Goal: Transaction & Acquisition: Purchase product/service

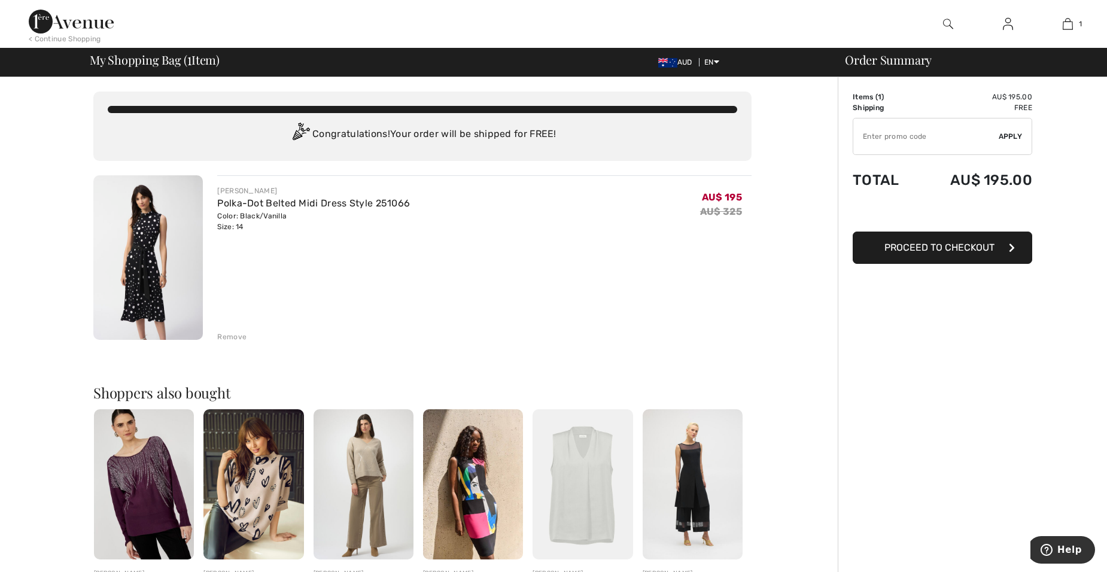
click at [939, 252] on span "Proceed to Checkout" at bounding box center [939, 247] width 110 height 11
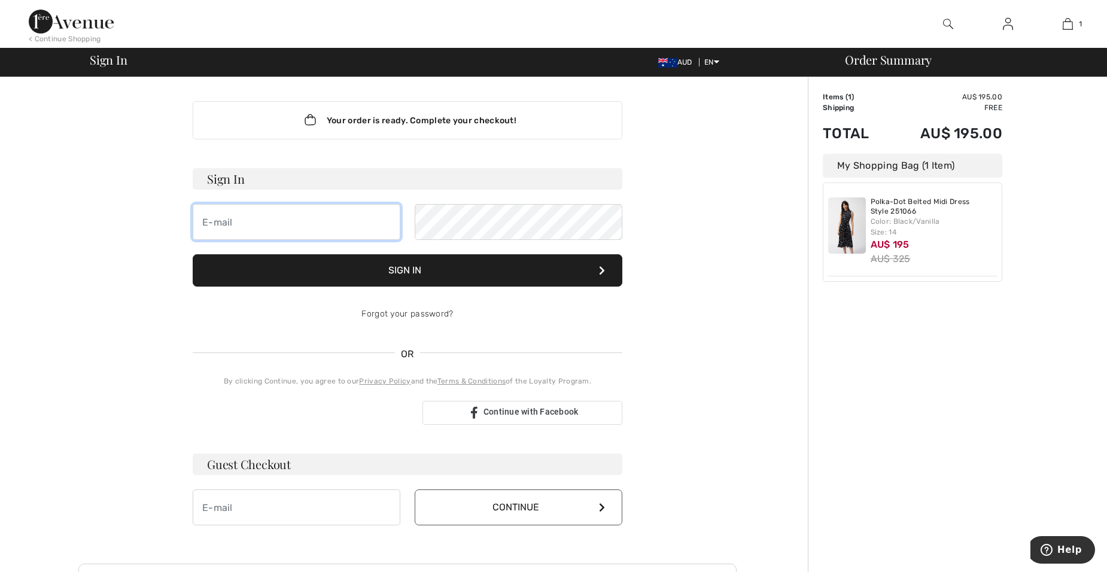
type input "[EMAIL_ADDRESS][DOMAIN_NAME]"
click at [418, 267] on button "Sign In" at bounding box center [408, 270] width 430 height 32
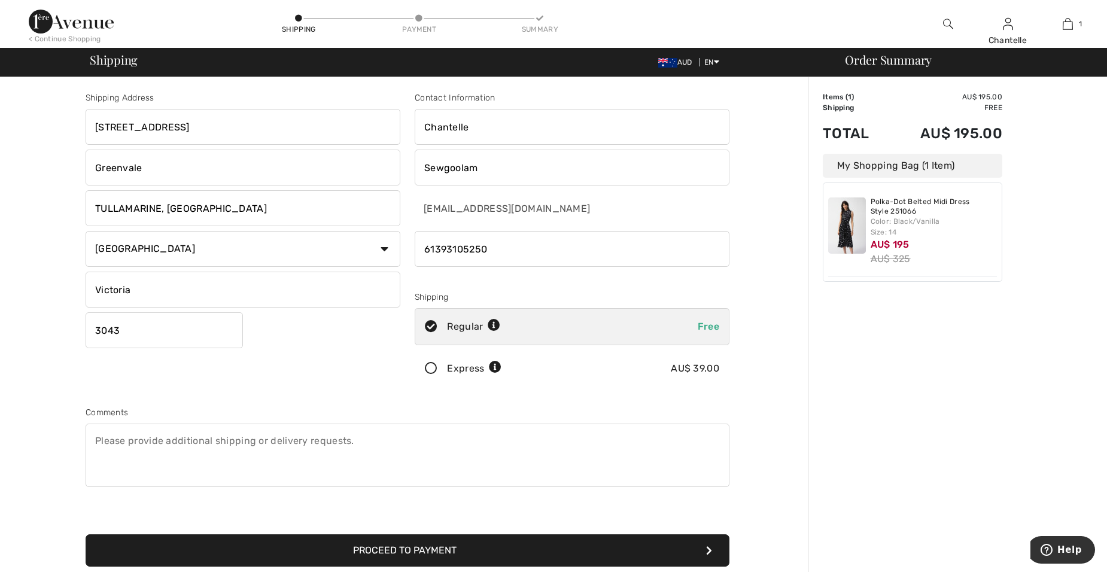
drag, startPoint x: 165, startPoint y: 165, endPoint x: 49, endPoint y: 162, distance: 115.5
click at [49, 162] on div "Shipping Address Unit 15, 52-60 Garden Drive Greenvale TULLAMARINE, VIC Country…" at bounding box center [407, 428] width 800 height 702
click at [455, 132] on input "Chantelle" at bounding box center [572, 127] width 315 height 36
click at [440, 120] on input "Chantelle" at bounding box center [572, 127] width 315 height 36
drag, startPoint x: 425, startPoint y: 124, endPoint x: 489, endPoint y: 125, distance: 64.6
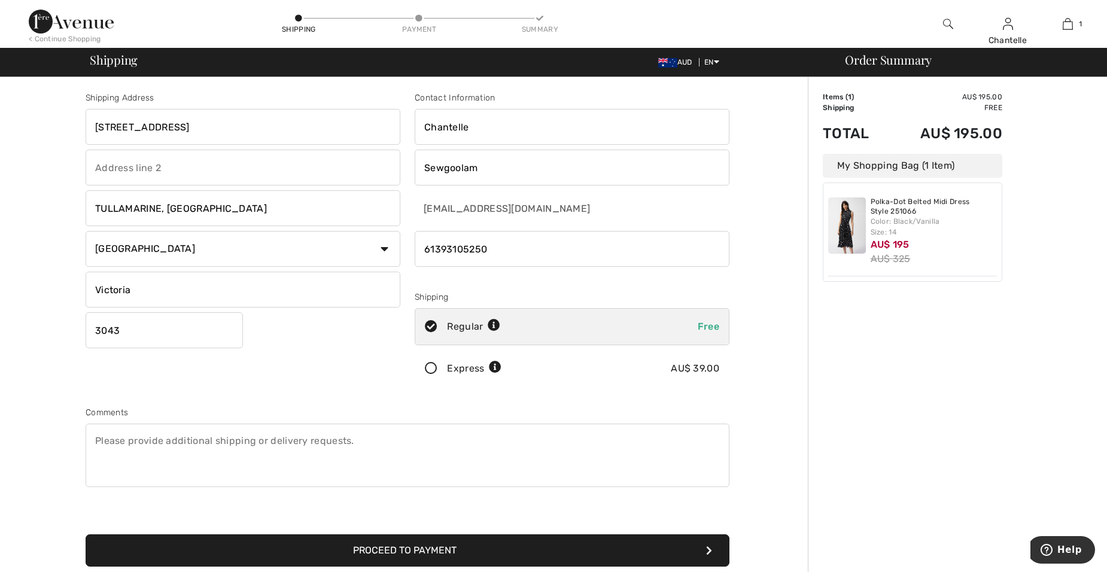
click at [489, 125] on input "Chantelle" at bounding box center [572, 127] width 315 height 36
type input "Lorna"
click at [678, 206] on div "lorchantdental@optusnet.com.au" at bounding box center [572, 208] width 315 height 36
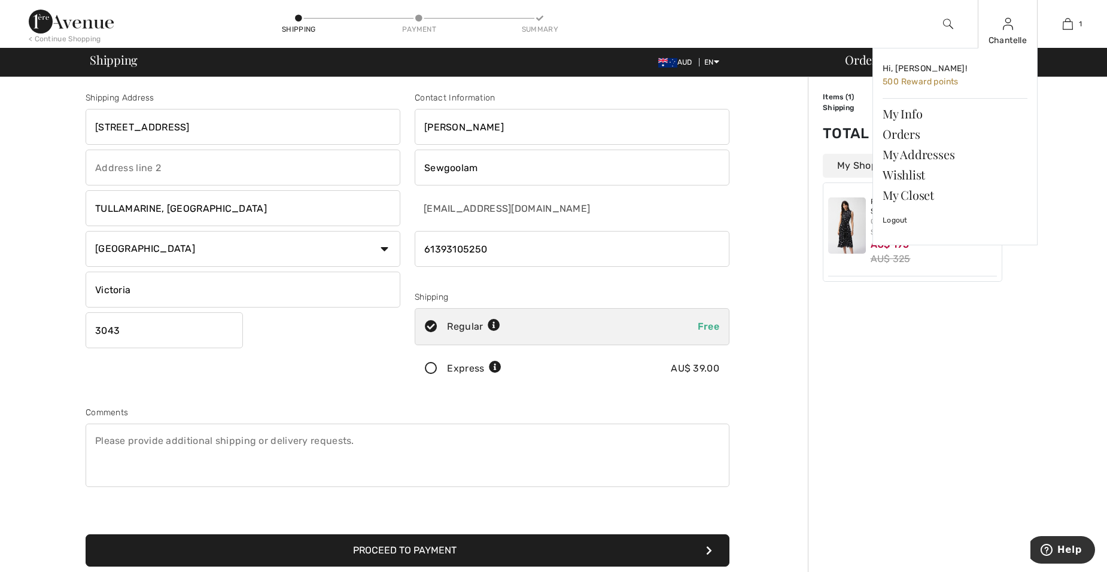
click at [1010, 24] on img at bounding box center [1008, 24] width 10 height 14
click at [915, 113] on link "My Info" at bounding box center [954, 113] width 145 height 20
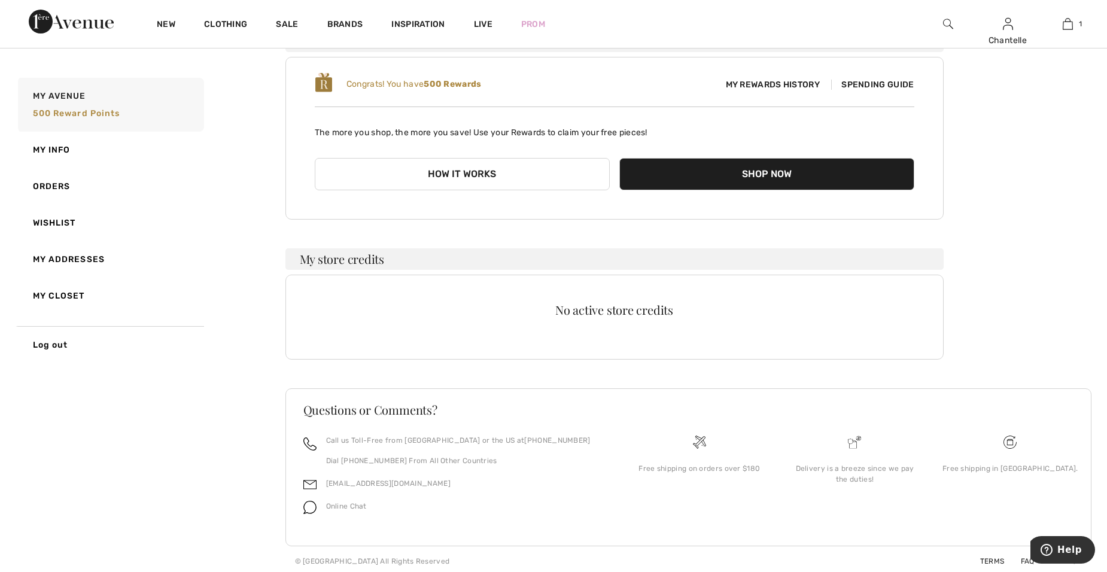
scroll to position [119, 0]
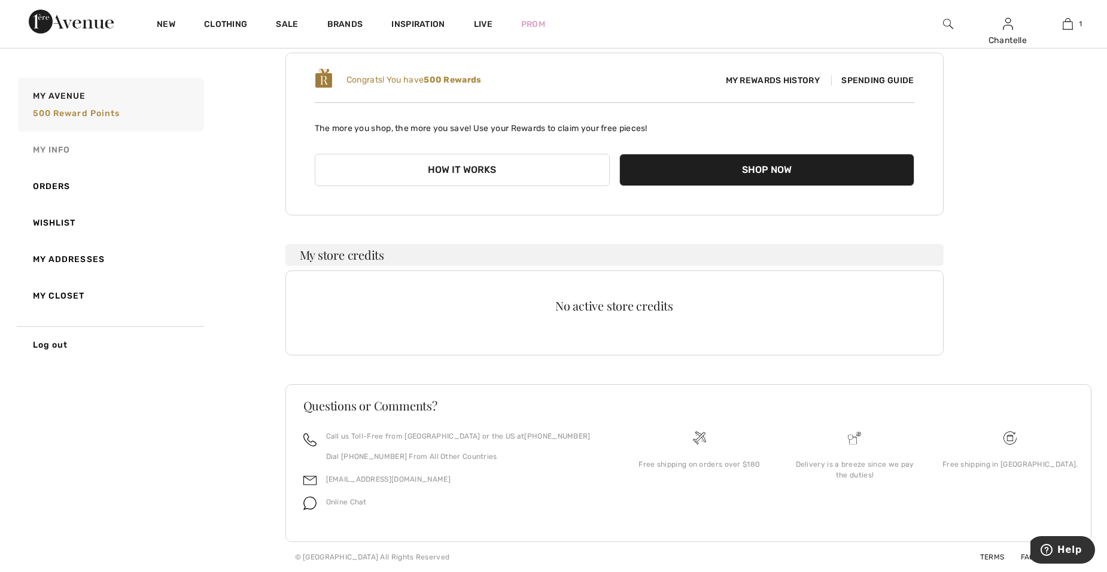
click at [54, 148] on link "My Info" at bounding box center [110, 150] width 188 height 36
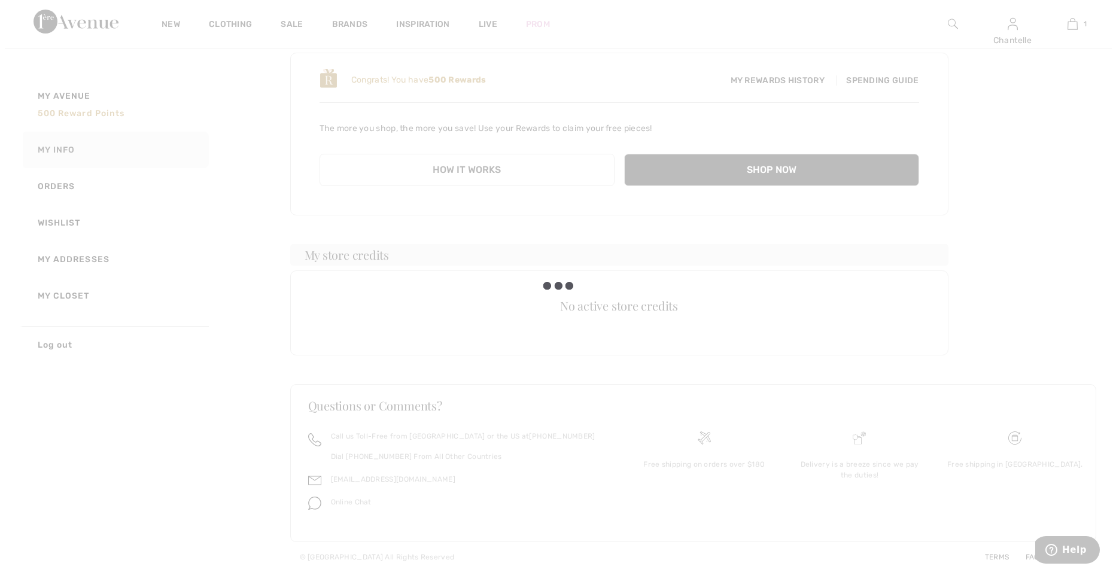
scroll to position [35, 0]
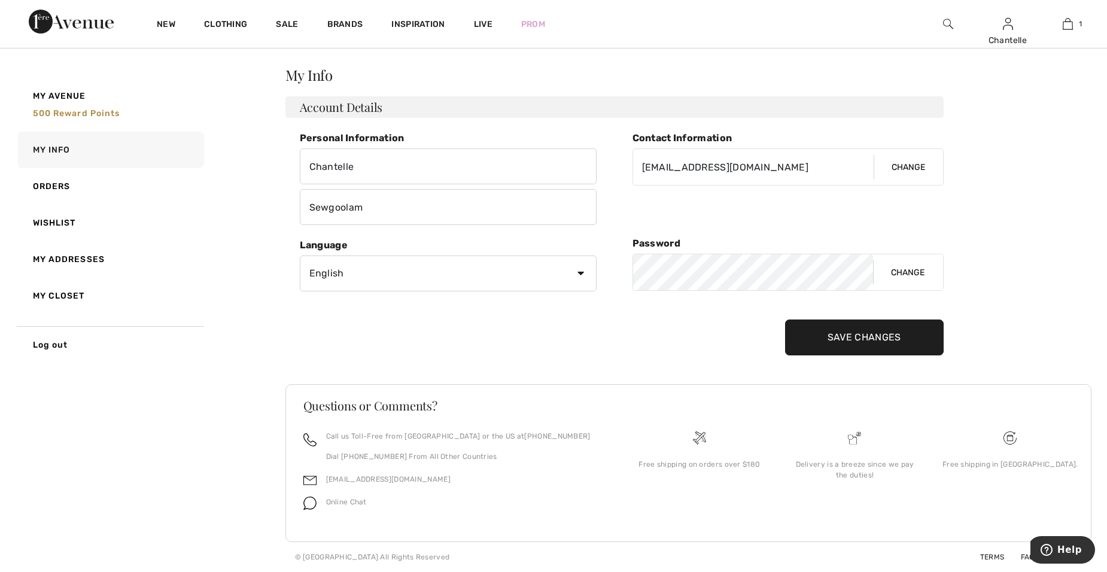
click at [919, 164] on button "Change" at bounding box center [907, 167] width 69 height 36
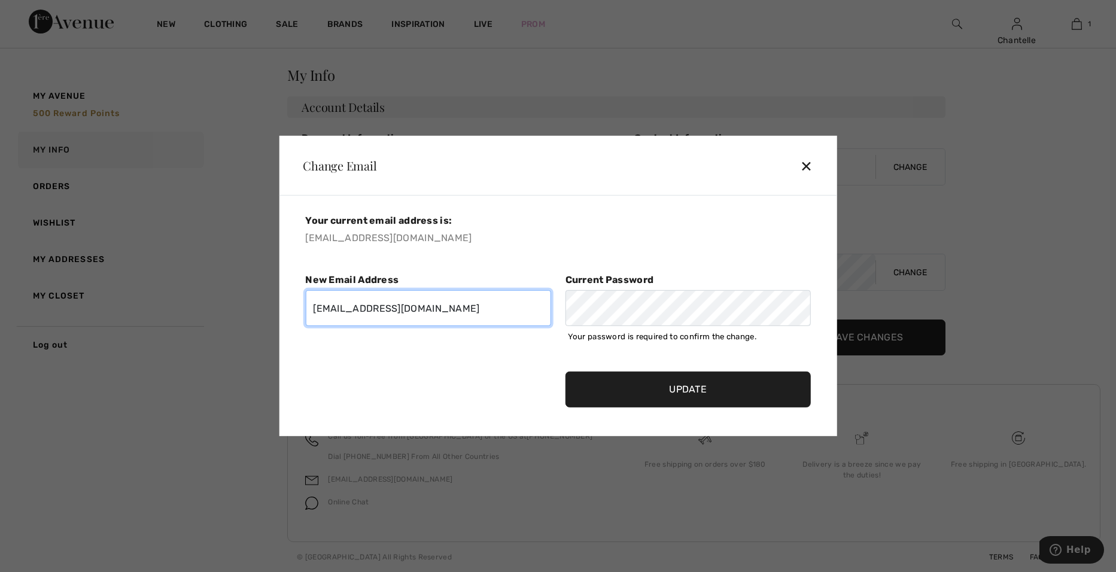
drag, startPoint x: 486, startPoint y: 309, endPoint x: 227, endPoint y: 287, distance: 260.5
click at [228, 291] on div "Change Email ✕ Your current email address is: lorchantdental@optusnet.com.au Ne…" at bounding box center [558, 286] width 1116 height 572
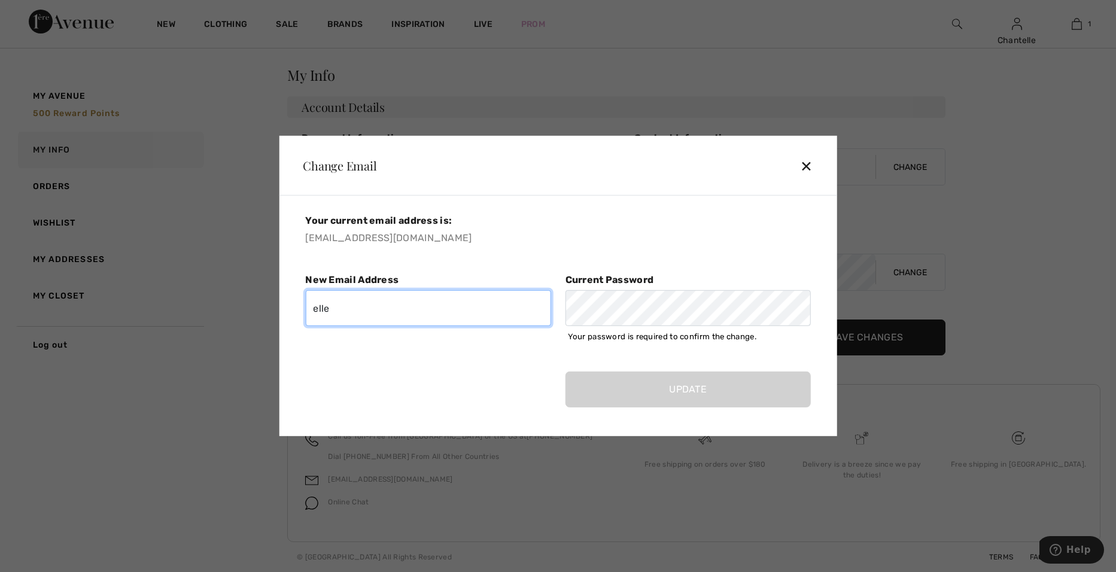
type input "elle@lorchantdental.com"
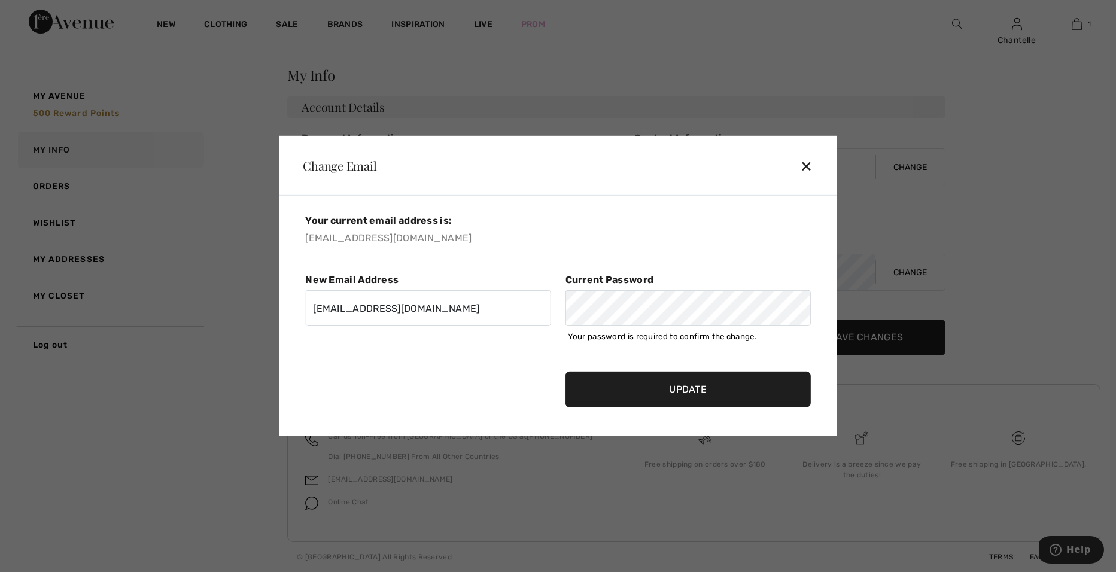
click at [815, 350] on form "Your current email address is: lorchantdental@optusnet.com.au New Email Address…" at bounding box center [558, 318] width 520 height 207
click at [704, 389] on input "Update" at bounding box center [687, 390] width 245 height 36
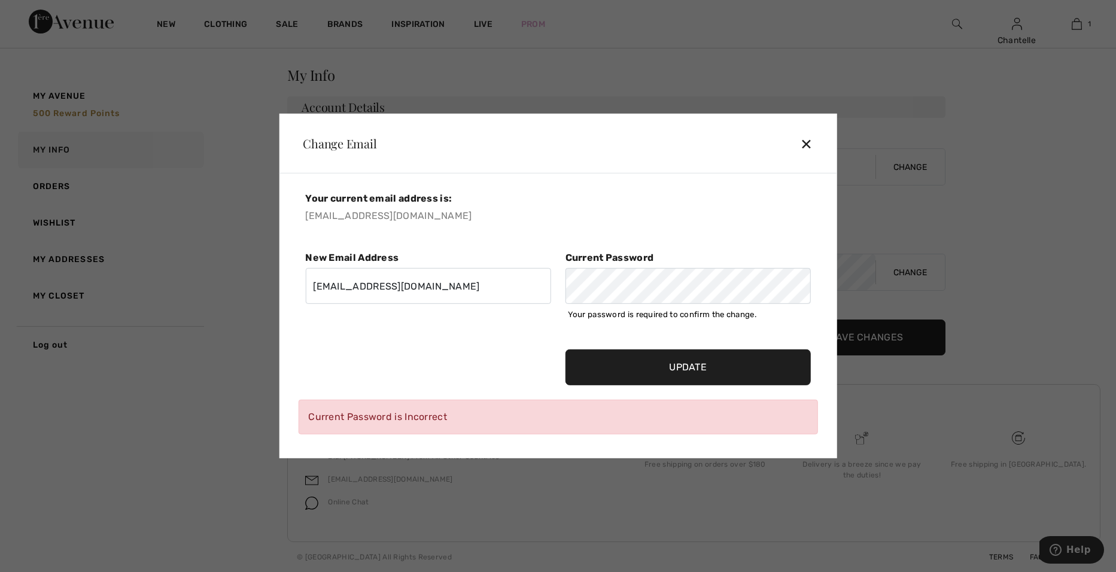
click at [675, 363] on input "Update" at bounding box center [687, 367] width 245 height 36
click at [561, 287] on div "Current Password" at bounding box center [688, 278] width 260 height 52
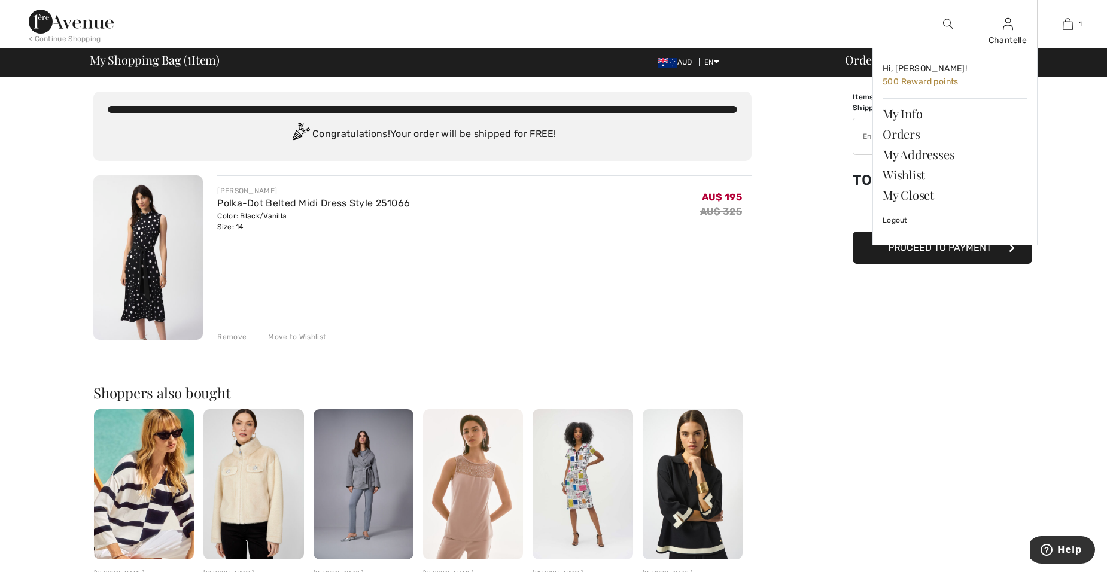
click at [1009, 31] on img at bounding box center [1008, 24] width 10 height 14
click at [902, 116] on link "My Info" at bounding box center [954, 113] width 145 height 20
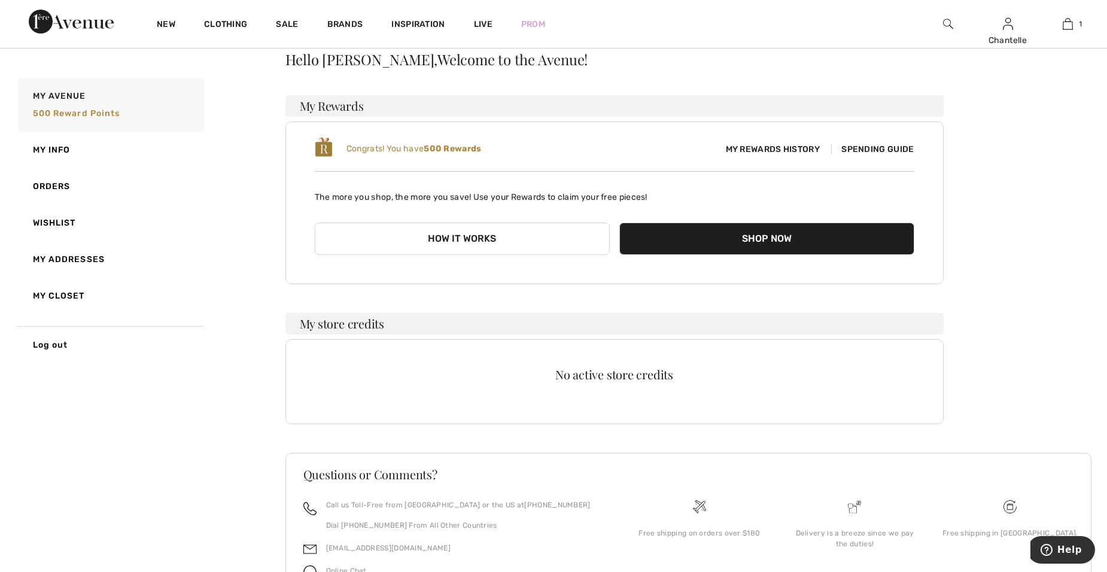
scroll to position [119, 0]
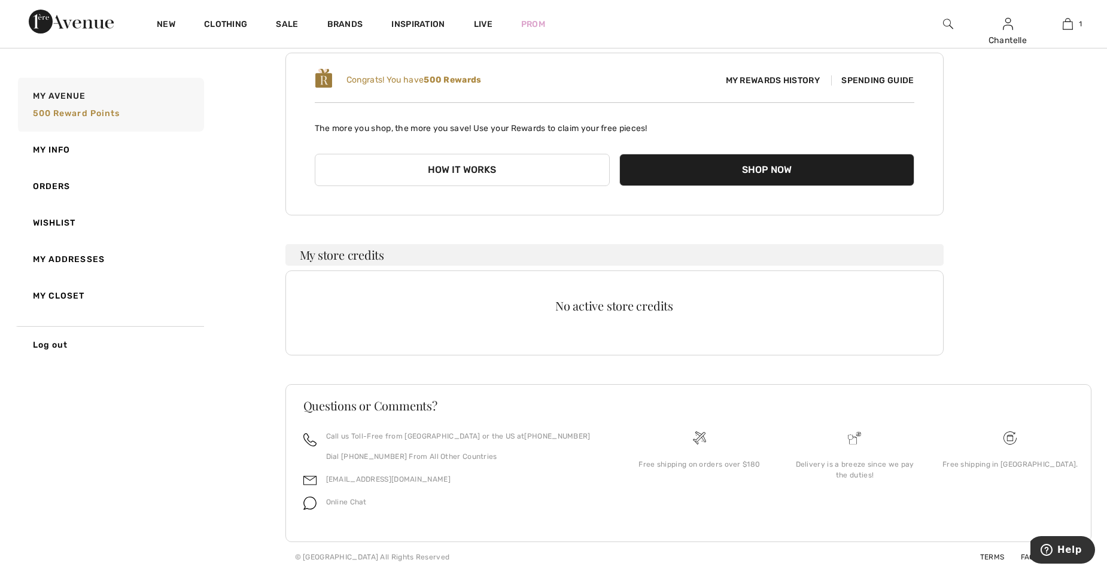
click at [777, 175] on button "Shop Now" at bounding box center [766, 170] width 295 height 32
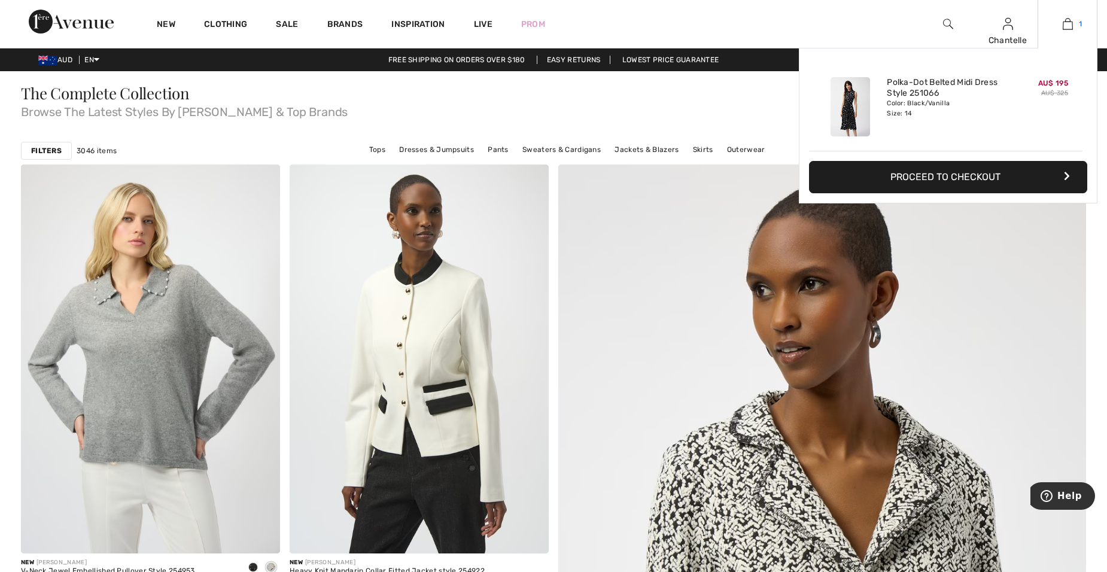
click at [1073, 27] on link "1" at bounding box center [1067, 24] width 59 height 14
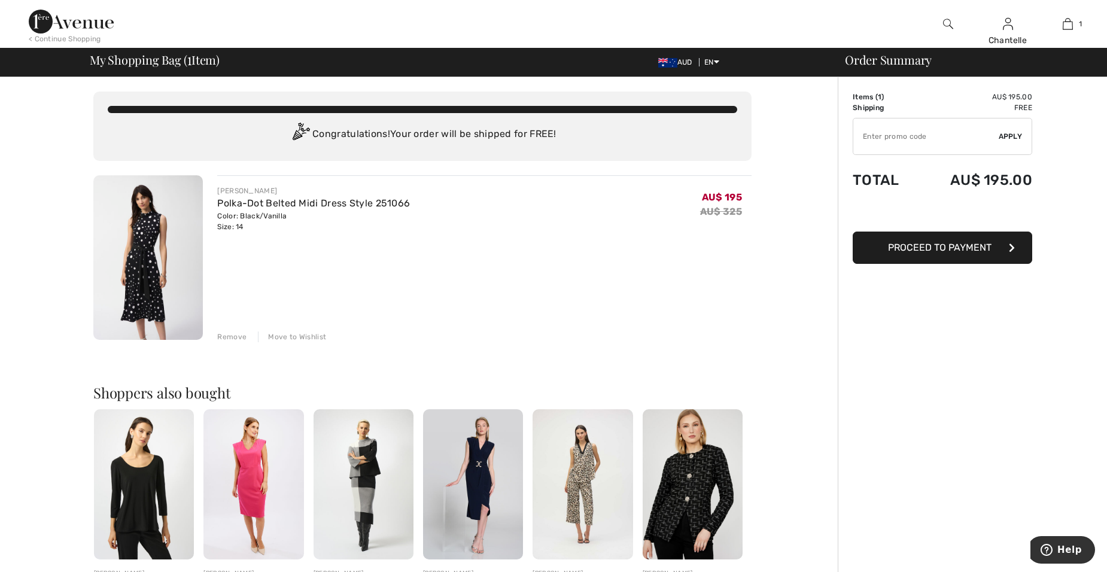
click at [917, 253] on button "Proceed to Payment" at bounding box center [942, 248] width 179 height 32
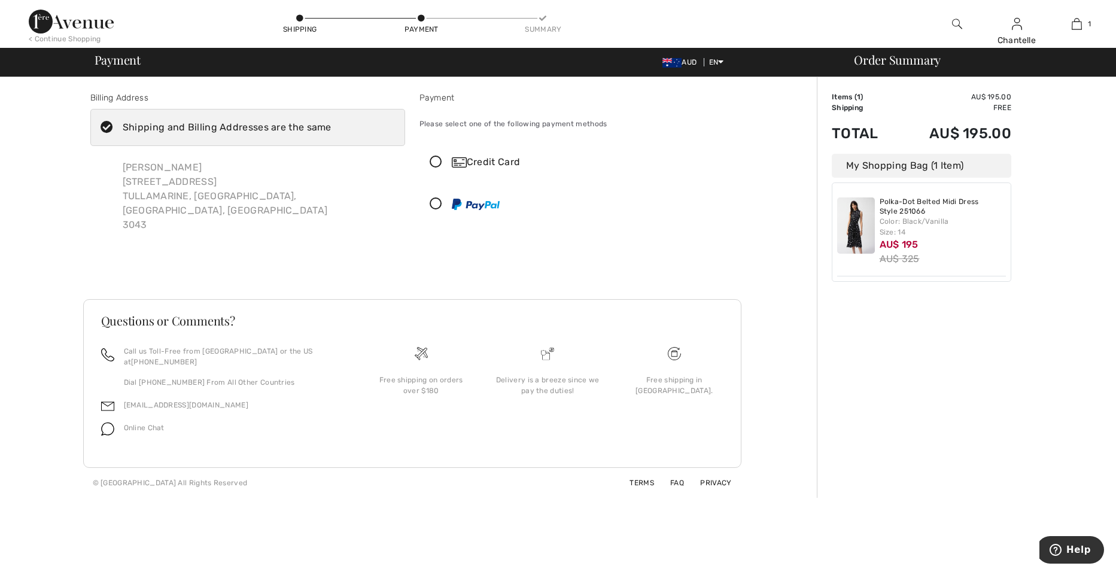
click at [282, 182] on div "Chantelle Sewgoolam Unit 15, 52-60 Garden Drive, Greenvale TULLAMARINE, VIC, Vi…" at bounding box center [259, 196] width 292 height 91
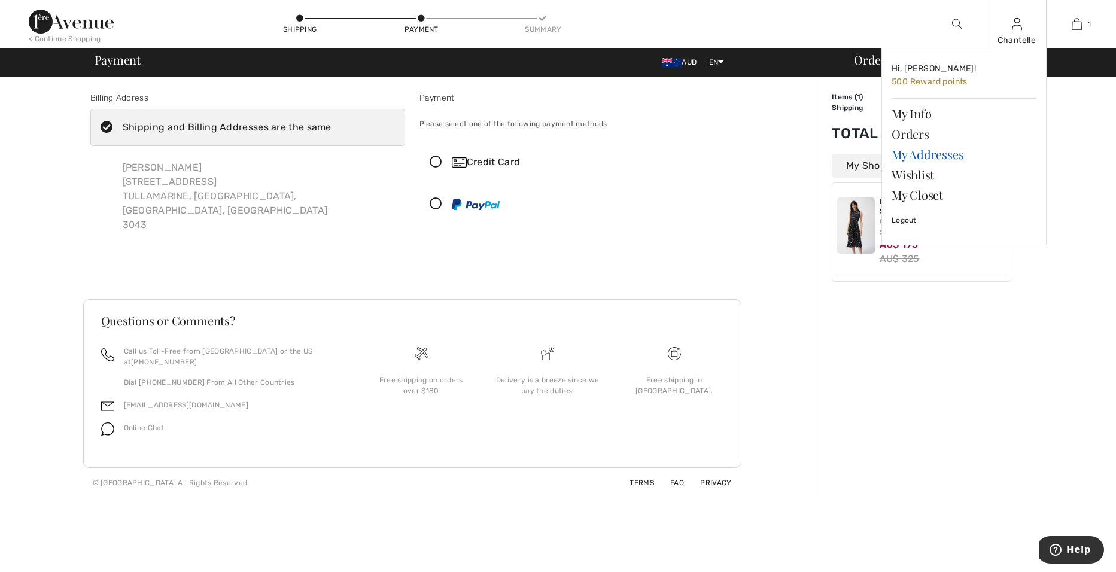
click at [936, 158] on link "My Addresses" at bounding box center [963, 154] width 145 height 20
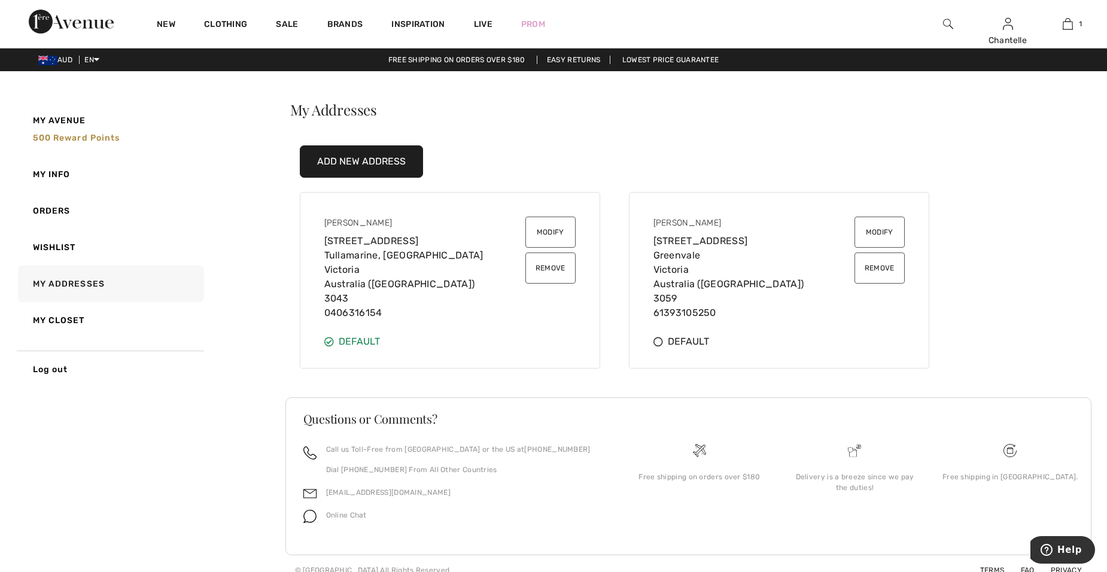
click at [882, 267] on button "Remove" at bounding box center [879, 267] width 50 height 31
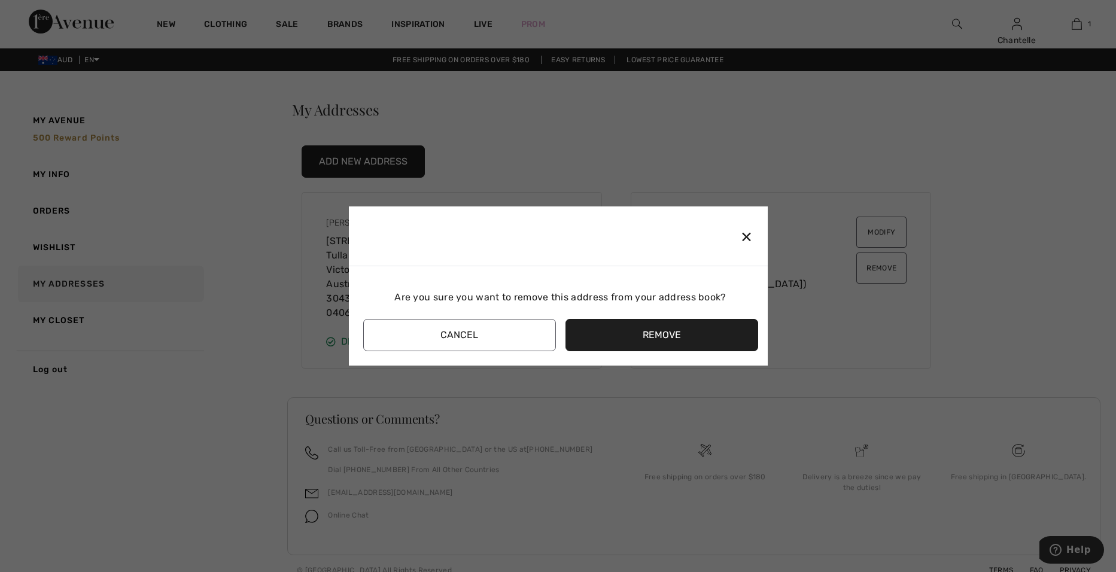
click at [640, 337] on button "Remove" at bounding box center [661, 335] width 193 height 32
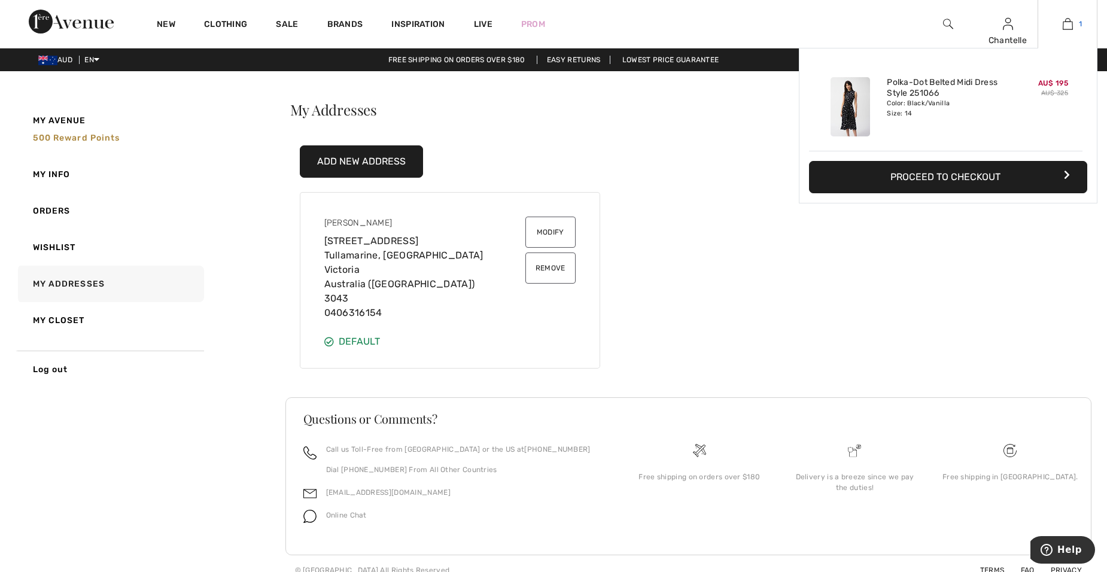
click at [1070, 26] on img at bounding box center [1068, 24] width 10 height 14
click at [947, 180] on button "Proceed to Checkout" at bounding box center [948, 177] width 278 height 32
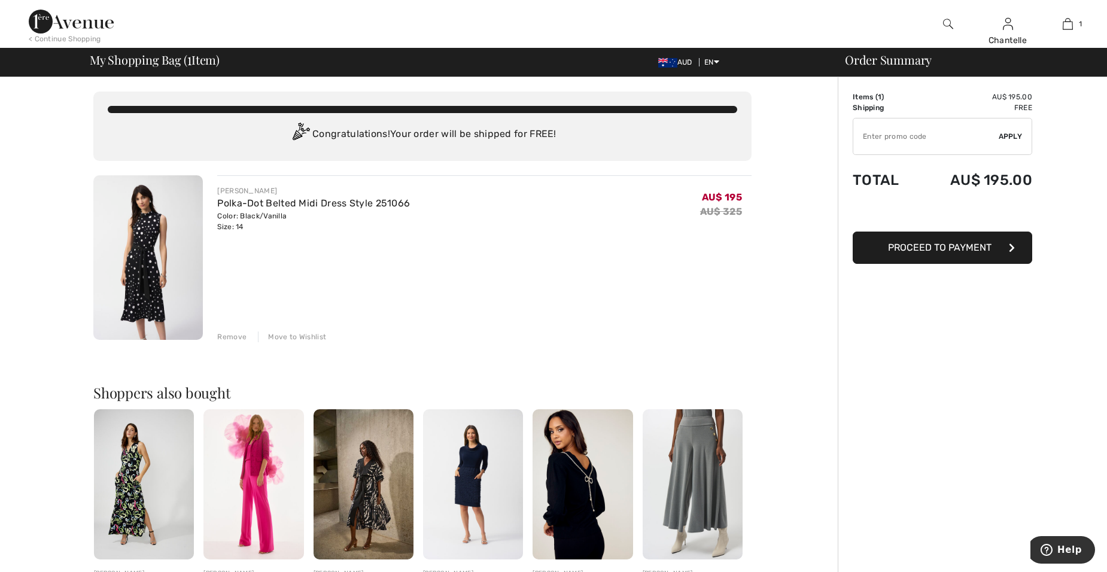
click at [939, 252] on span "Proceed to Payment" at bounding box center [939, 247] width 103 height 11
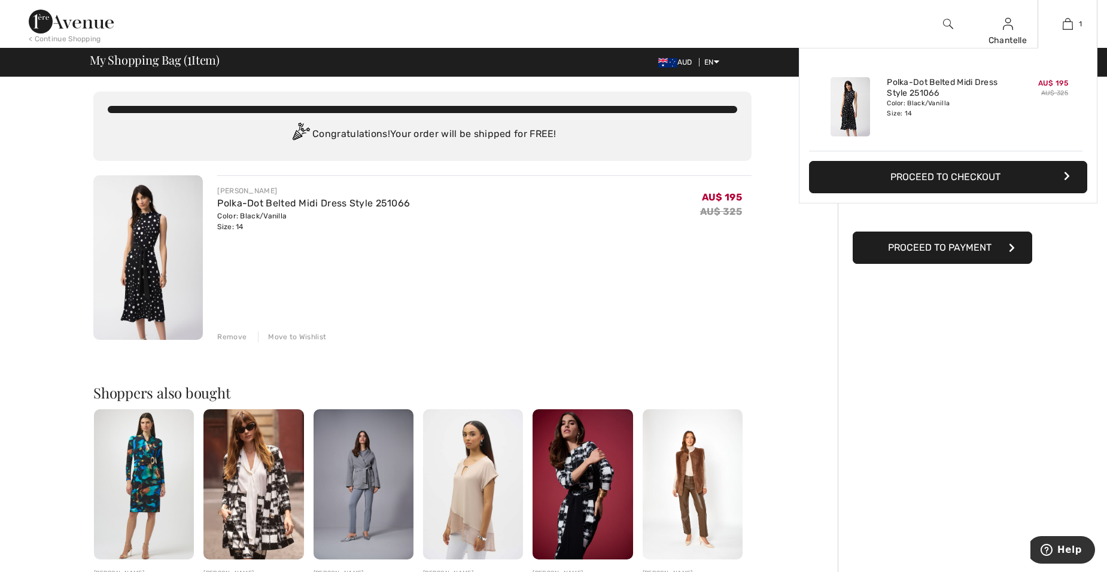
click at [1028, 182] on button "Proceed to Checkout" at bounding box center [948, 177] width 278 height 32
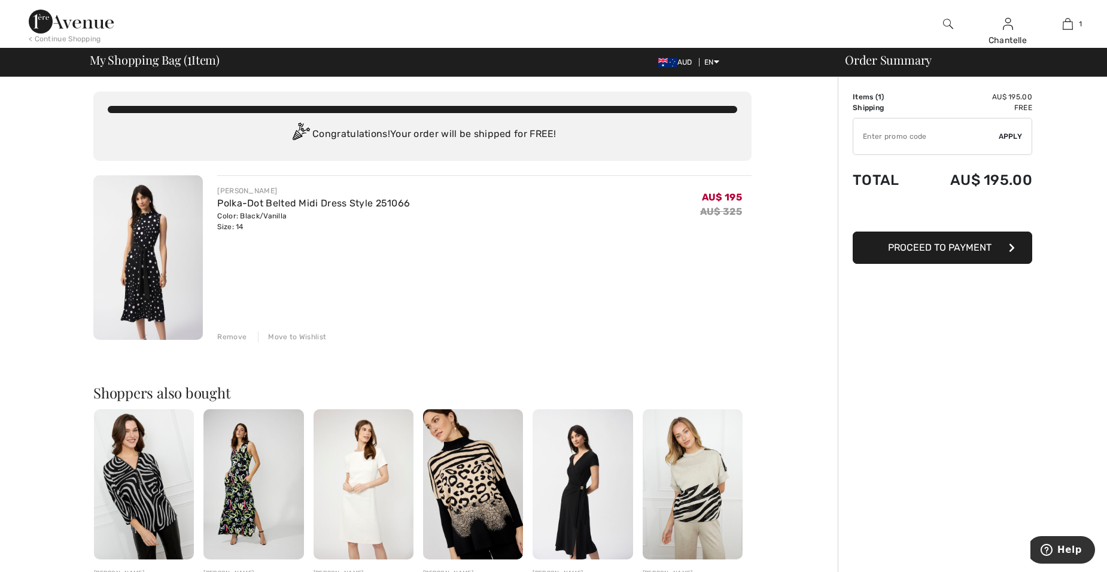
click at [966, 247] on span "Proceed to Payment" at bounding box center [939, 247] width 103 height 11
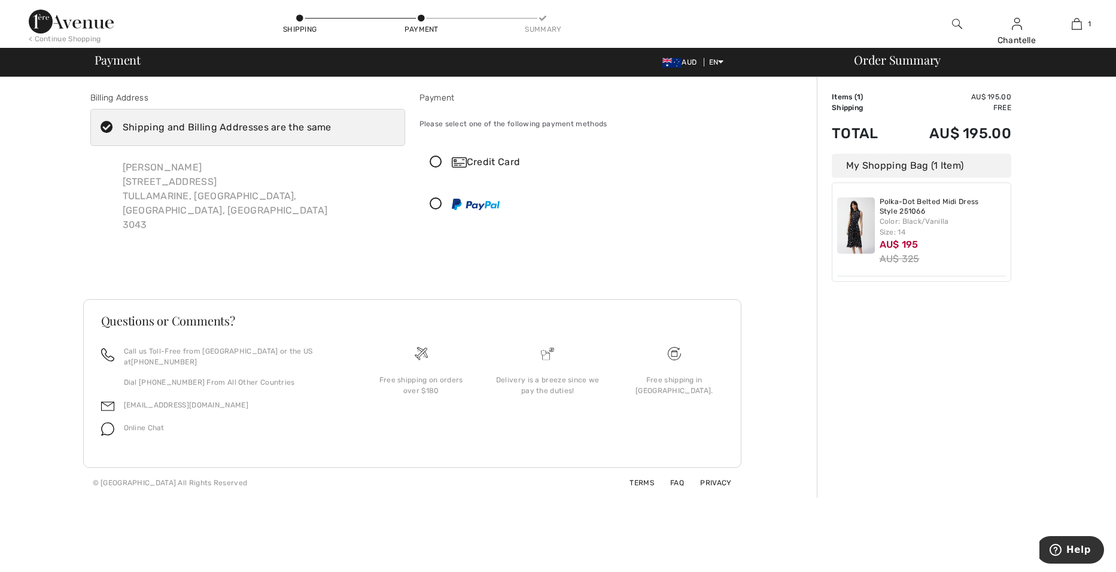
click at [105, 126] on icon at bounding box center [107, 127] width 32 height 13
click at [331, 126] on input "Shipping and Billing Addresses are the same" at bounding box center [335, 127] width 8 height 36
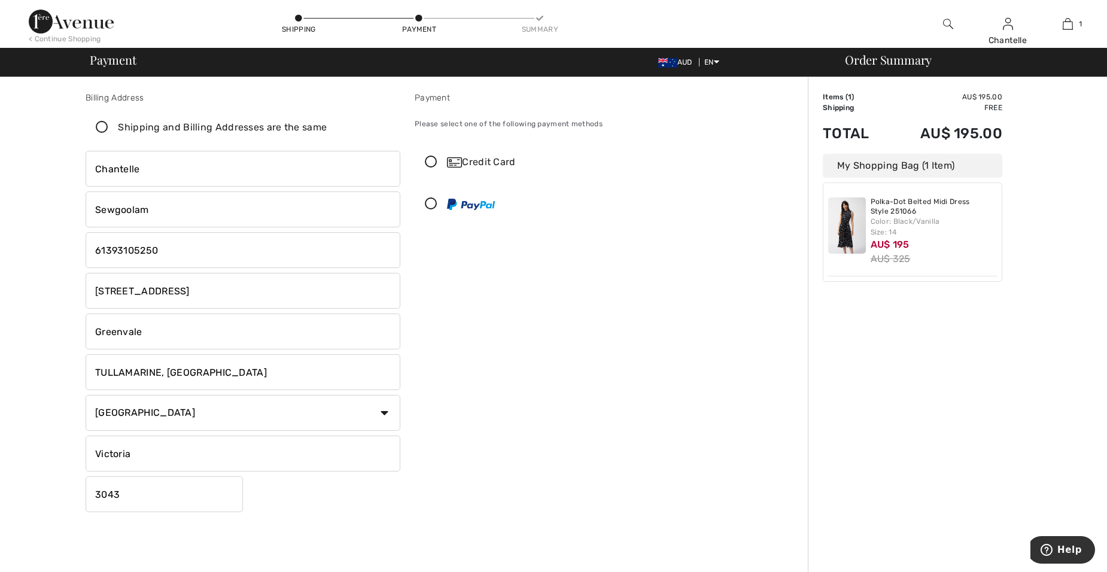
checkbox input "false"
drag, startPoint x: 157, startPoint y: 332, endPoint x: 74, endPoint y: 335, distance: 83.2
click at [74, 336] on div "Billing Address Shipping and Billing Addresses are the same Chantelle Sewgoolam…" at bounding box center [407, 425] width 800 height 696
drag, startPoint x: 166, startPoint y: 375, endPoint x: 86, endPoint y: 359, distance: 81.8
click at [83, 369] on div "Billing Address Shipping and Billing Addresses are the same Chantelle Sewgoolam…" at bounding box center [242, 304] width 329 height 425
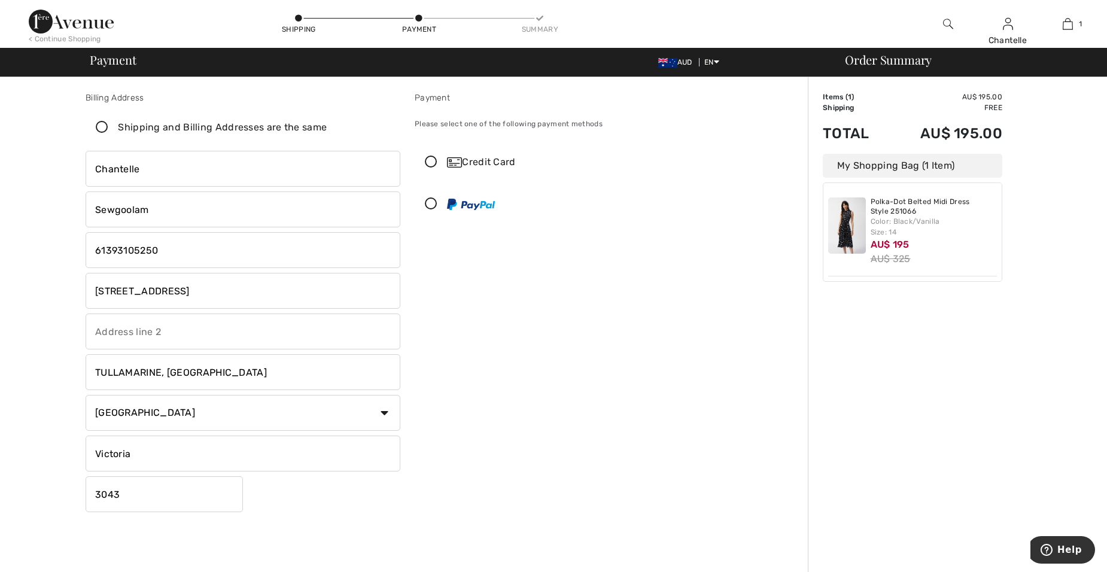
click at [100, 333] on input "text" at bounding box center [243, 331] width 315 height 36
drag, startPoint x: 464, startPoint y: 376, endPoint x: 439, endPoint y: 377, distance: 25.7
click at [464, 376] on div "Payment Please select one of the following payment methods Credit Card 1 2 3 4 …" at bounding box center [571, 304] width 329 height 425
drag, startPoint x: 168, startPoint y: 372, endPoint x: 185, endPoint y: 372, distance: 17.3
click at [185, 372] on input "TULLAMARINE, [GEOGRAPHIC_DATA]" at bounding box center [243, 372] width 315 height 36
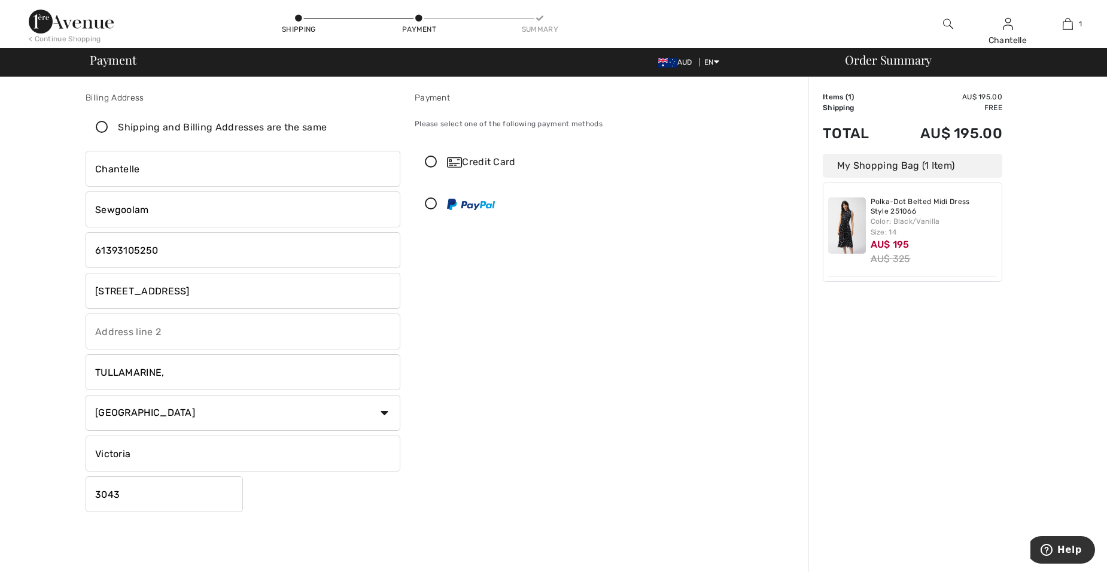
type input "TULLAMARINE,"
click at [439, 386] on div "Payment Please select one of the following payment methods Credit Card 1 2 3 4 …" at bounding box center [571, 304] width 329 height 425
click at [101, 125] on icon at bounding box center [102, 127] width 32 height 13
click at [327, 125] on input "Shipping and Billing Addresses are the same" at bounding box center [331, 127] width 8 height 36
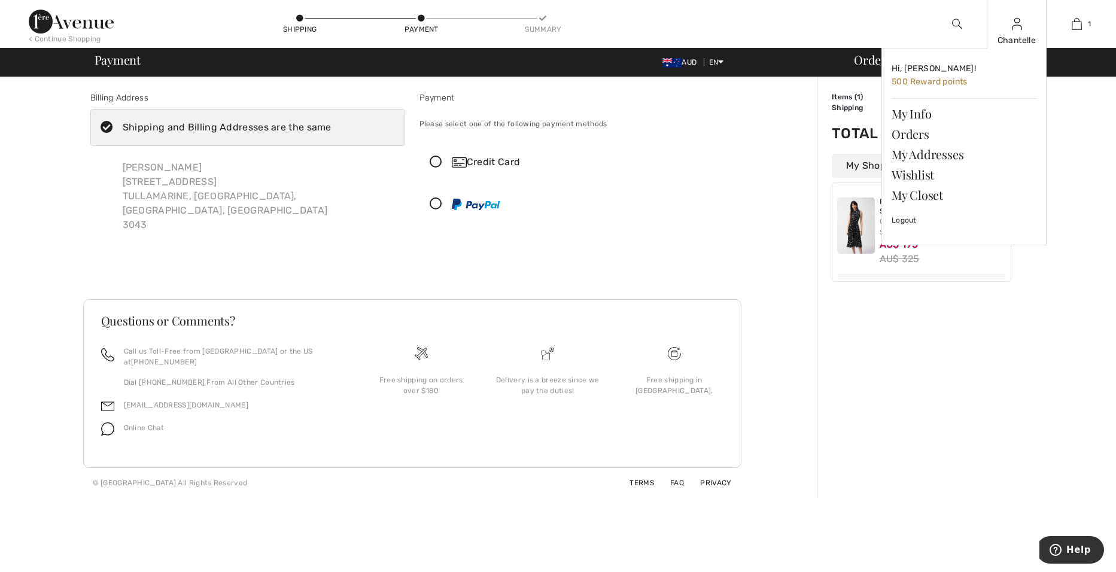
checkbox input "true"
click at [1013, 38] on div "Chantelle" at bounding box center [1016, 40] width 59 height 13
click at [1017, 26] on img at bounding box center [1017, 24] width 10 height 14
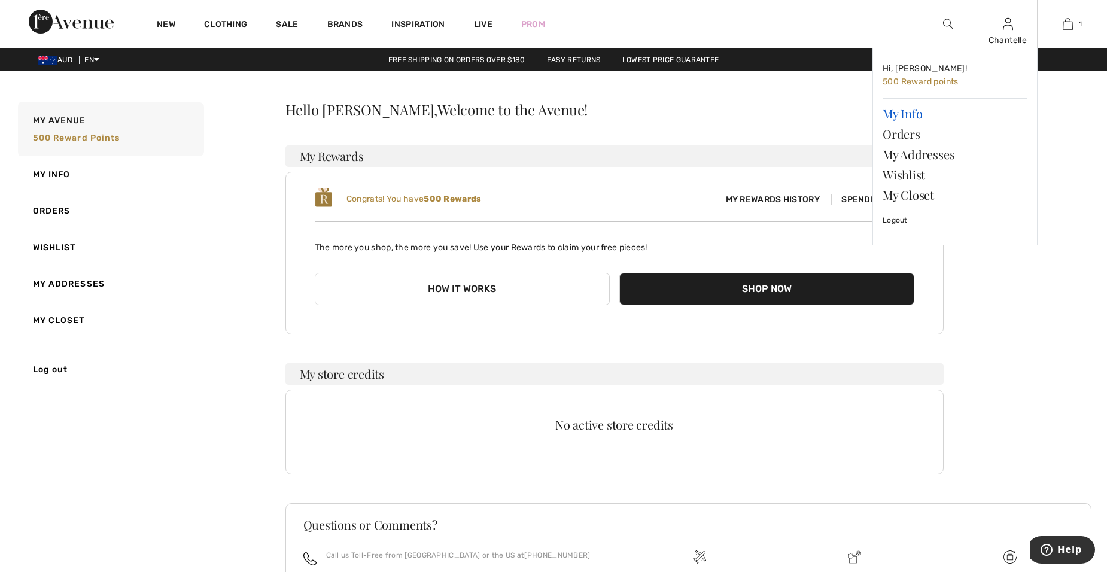
click at [905, 119] on link "My Info" at bounding box center [954, 113] width 145 height 20
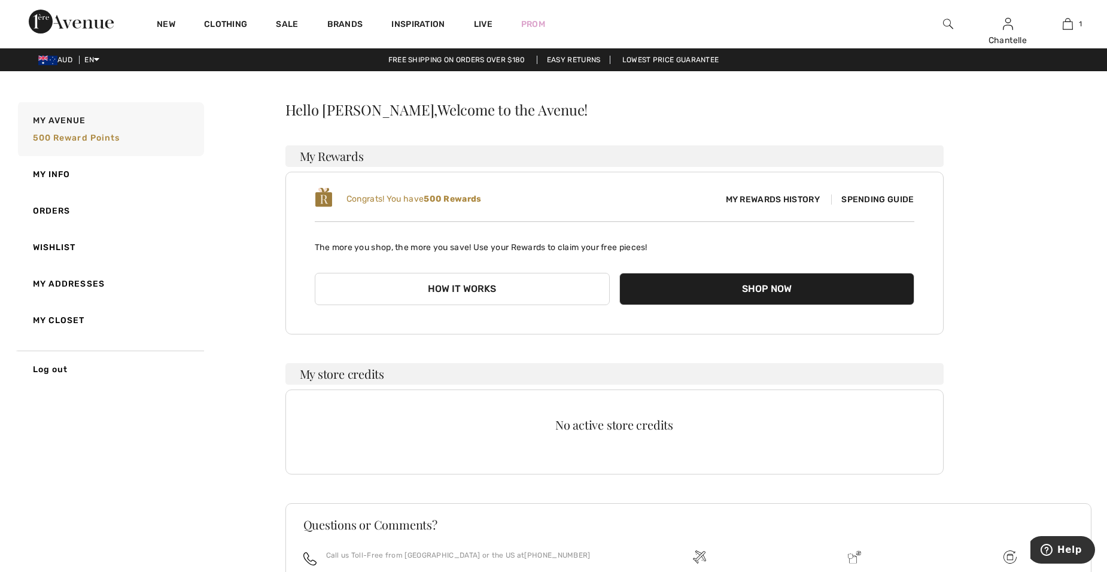
click at [943, 194] on div "Congrats! You have 500 Rewards My Rewards History Spending Guide The more you s…" at bounding box center [614, 253] width 658 height 163
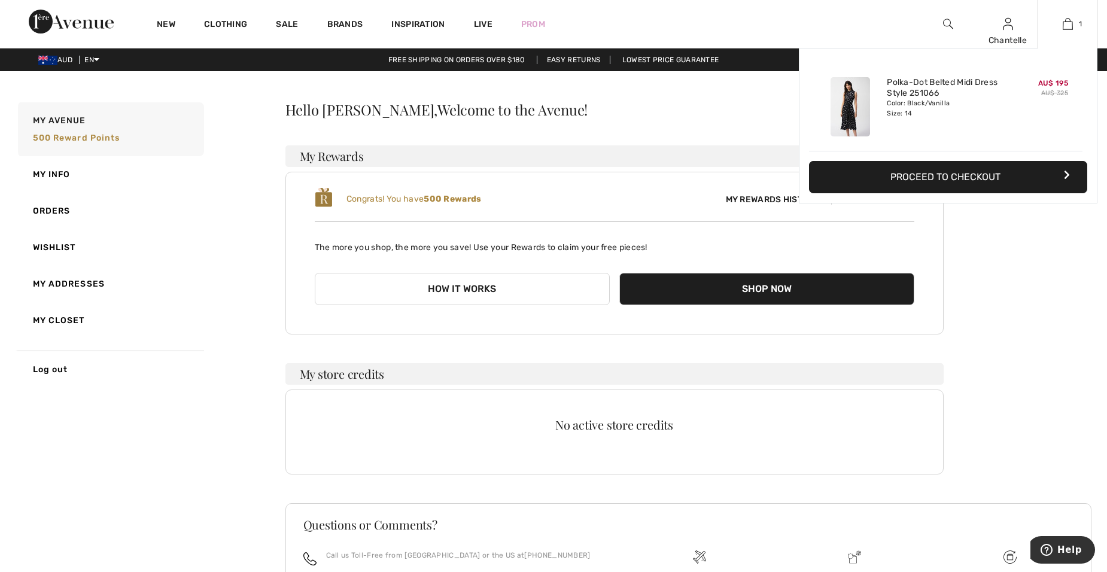
click at [937, 177] on button "Proceed to Checkout" at bounding box center [948, 177] width 278 height 32
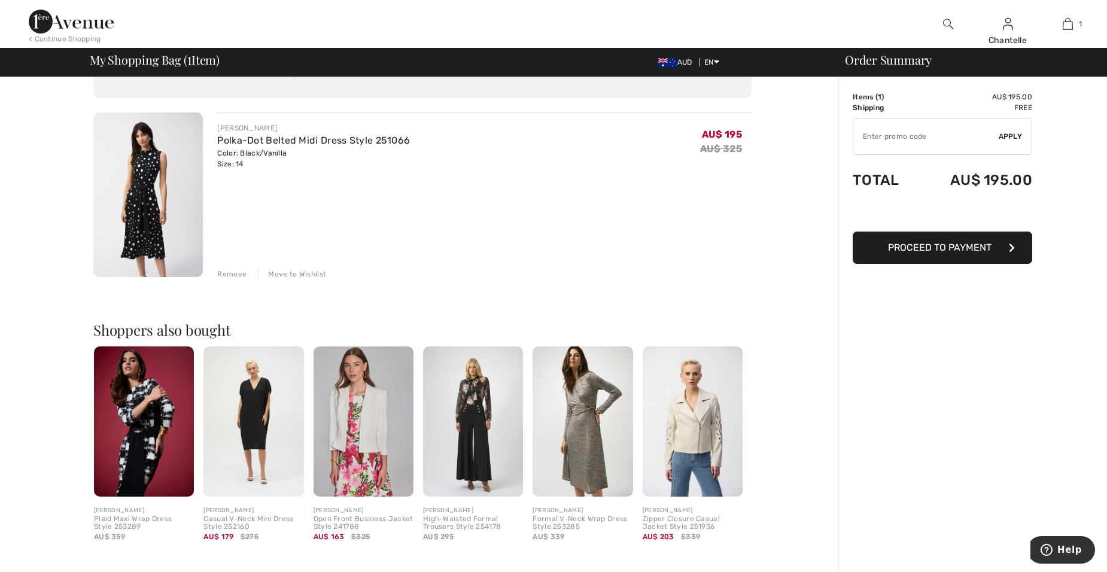
scroll to position [120, 0]
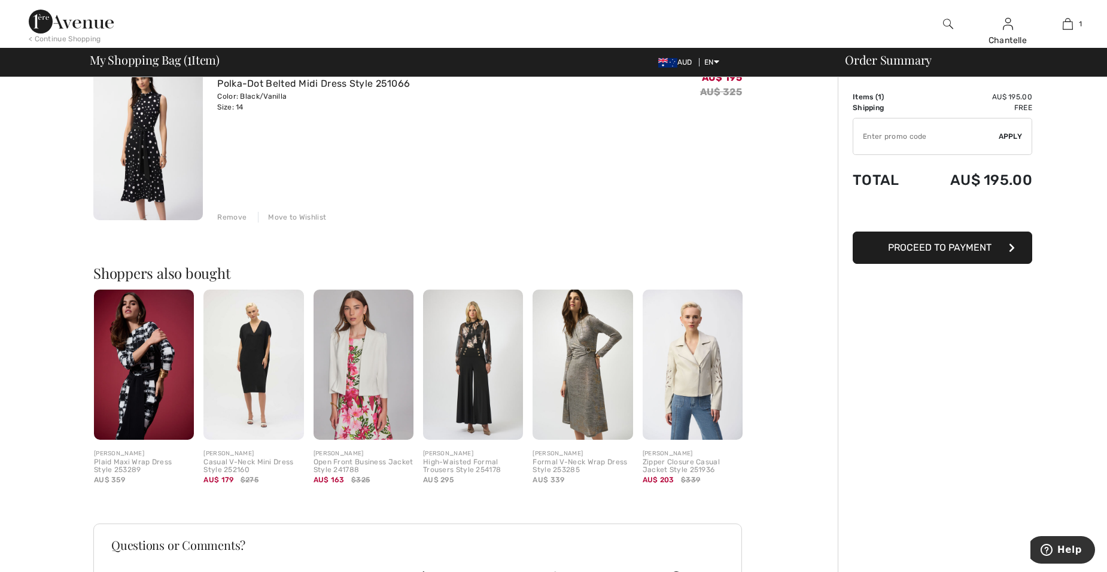
click at [946, 243] on span "Proceed to Payment" at bounding box center [939, 247] width 103 height 11
